Goal: Navigation & Orientation: Find specific page/section

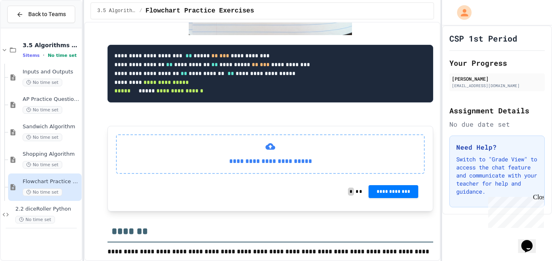
scroll to position [961, 0]
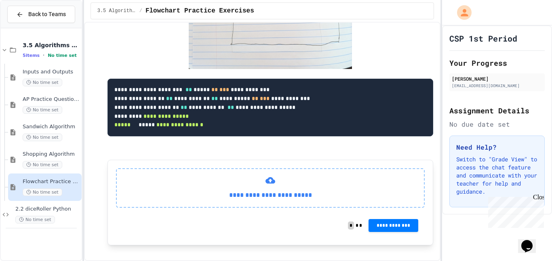
scroll to position [936, 0]
